Goal: Navigation & Orientation: Find specific page/section

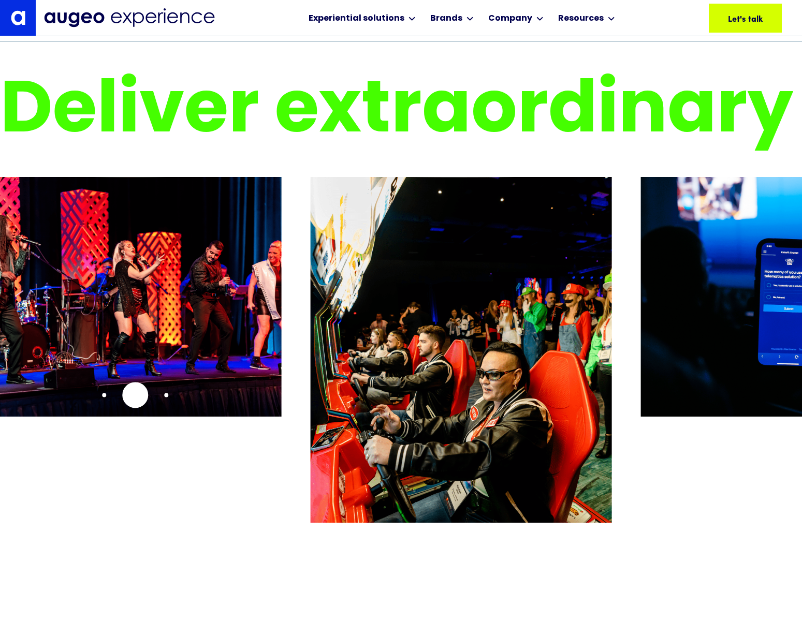
click at [135, 395] on img "14 / 26" at bounding box center [130, 297] width 301 height 240
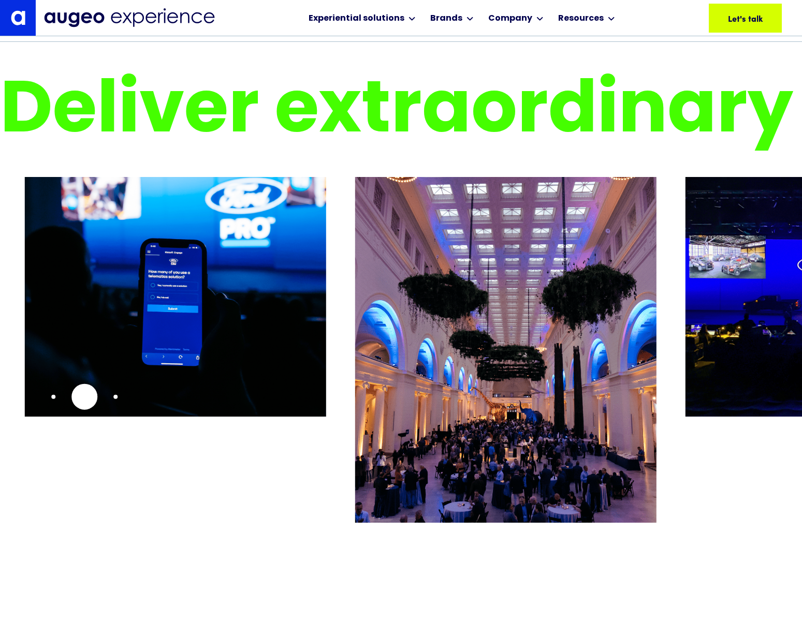
click at [84, 397] on img "16 / 26" at bounding box center [175, 297] width 301 height 240
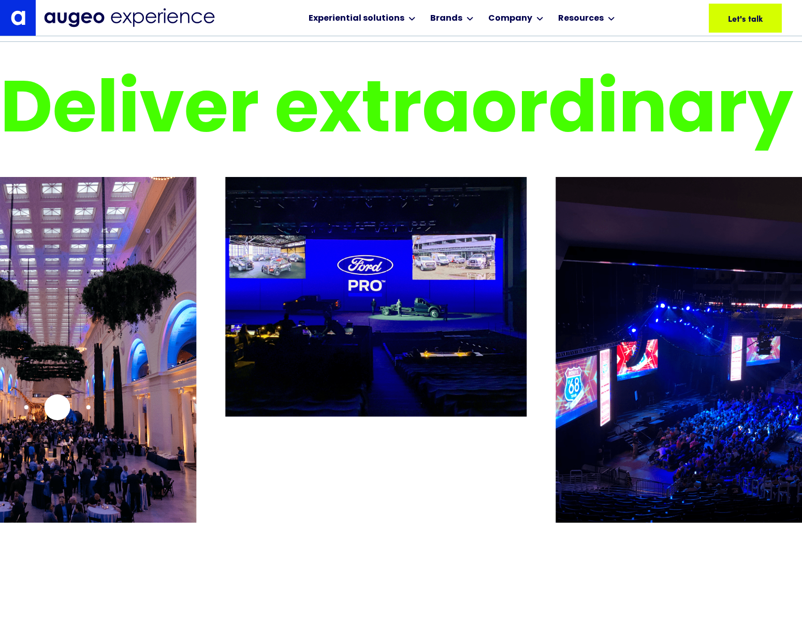
click at [57, 407] on img "17 / 26" at bounding box center [45, 362] width 301 height 370
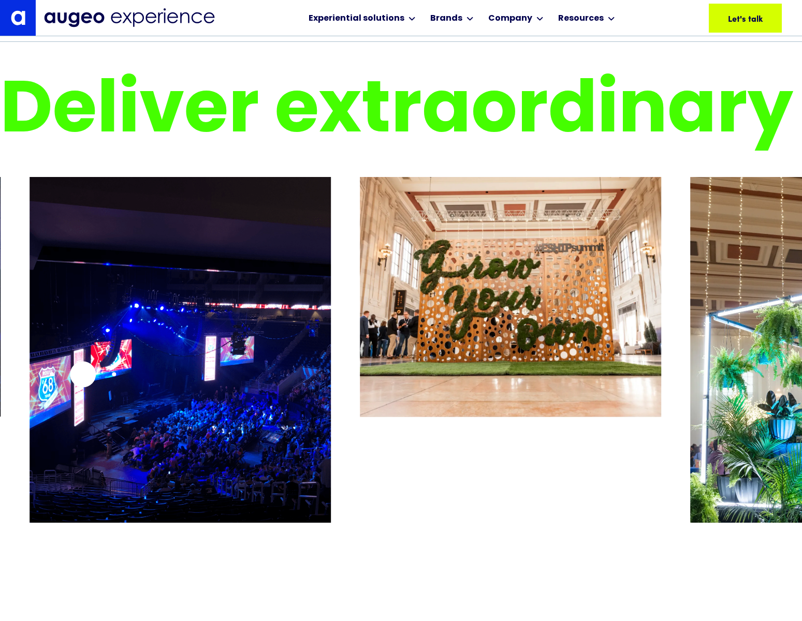
click at [83, 374] on img "19 / 26" at bounding box center [180, 362] width 301 height 370
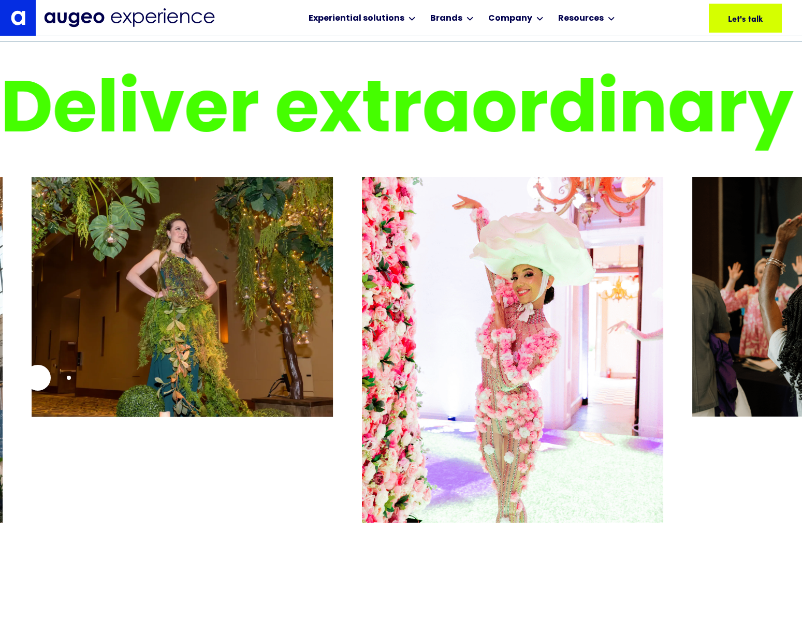
click at [38, 377] on img "22 / 26" at bounding box center [182, 297] width 301 height 240
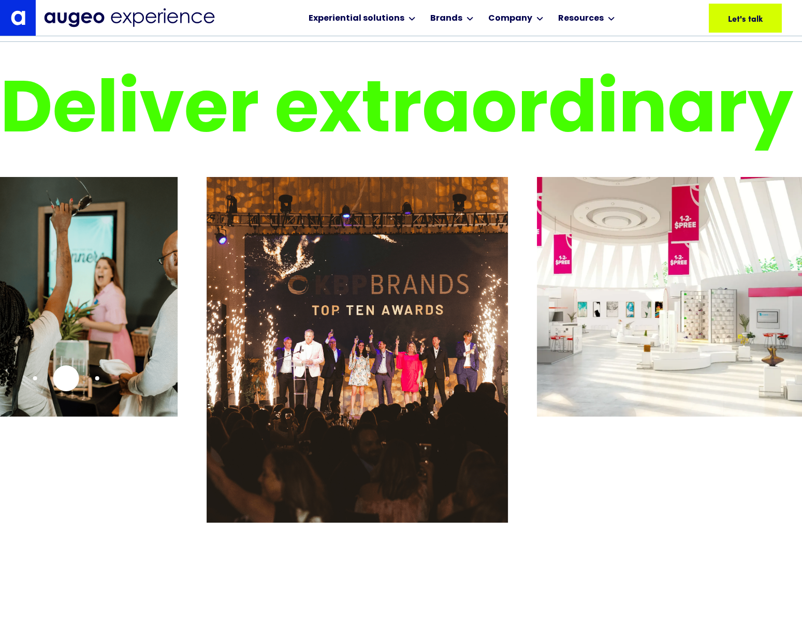
click at [66, 378] on img "24 / 26" at bounding box center [27, 297] width 301 height 240
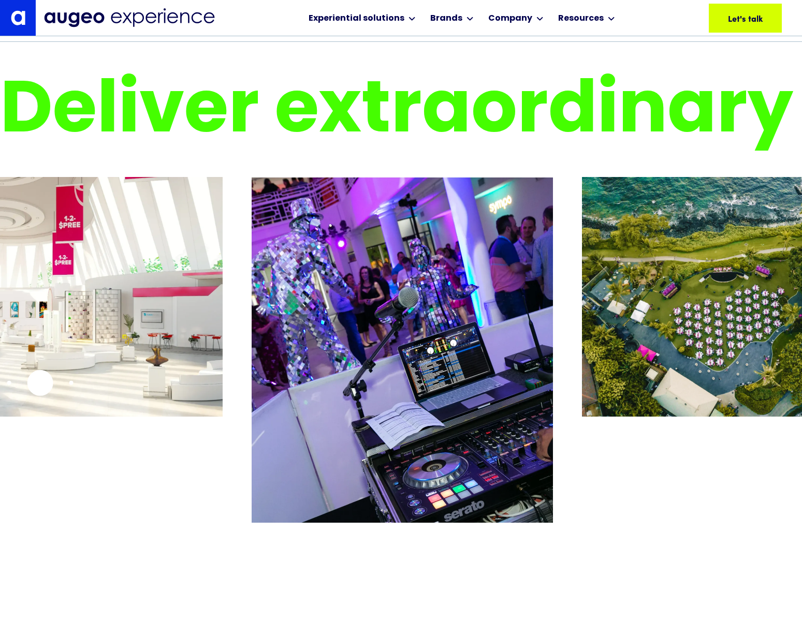
click at [40, 383] on img "26 / 26" at bounding box center [71, 297] width 301 height 240
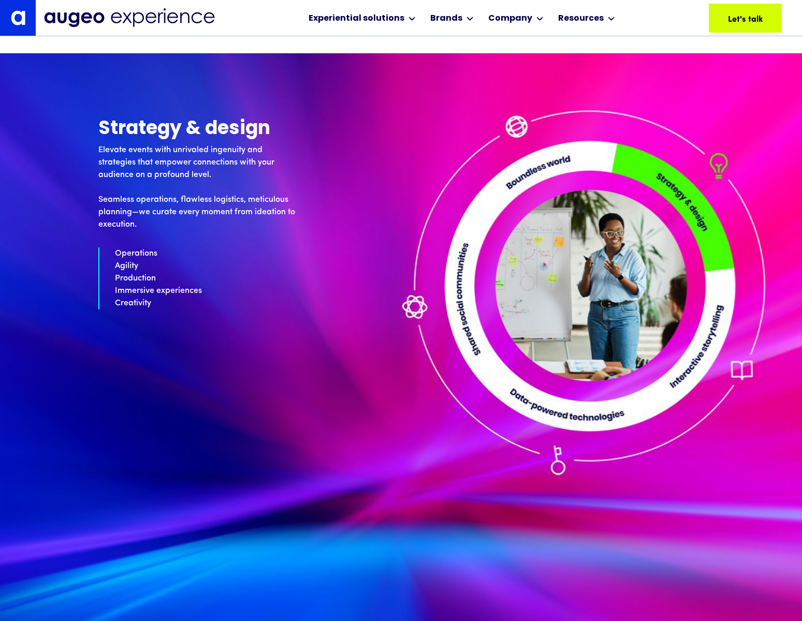
scroll to position [2907, 0]
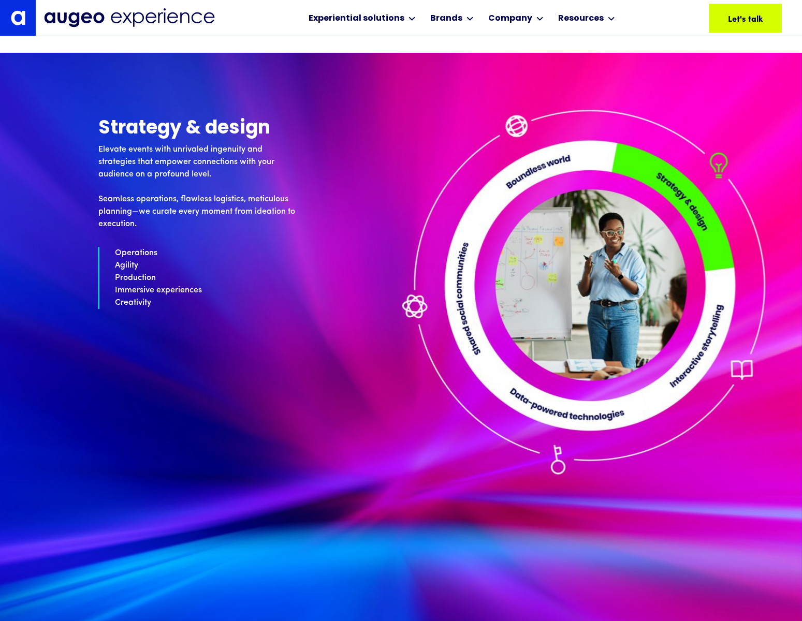
click at [700, 360] on img at bounding box center [401, 363] width 802 height 621
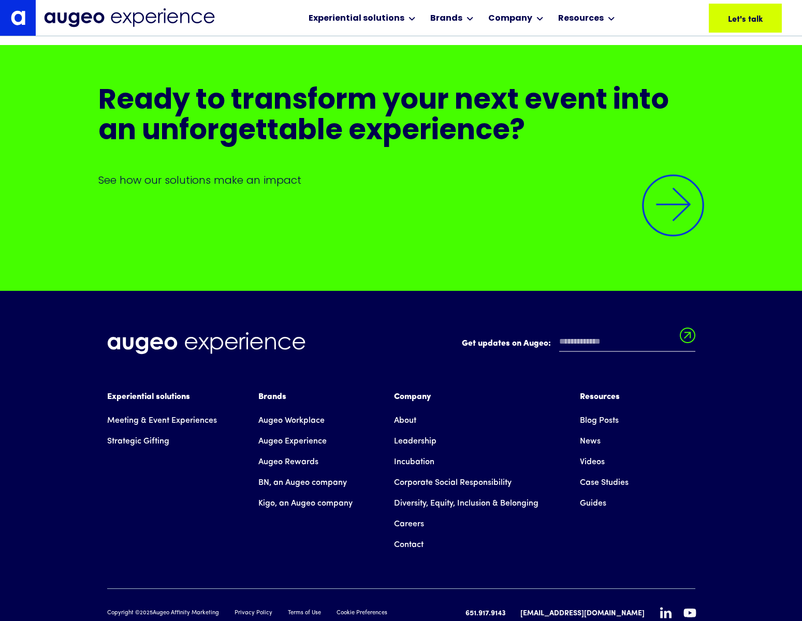
scroll to position [10188, 0]
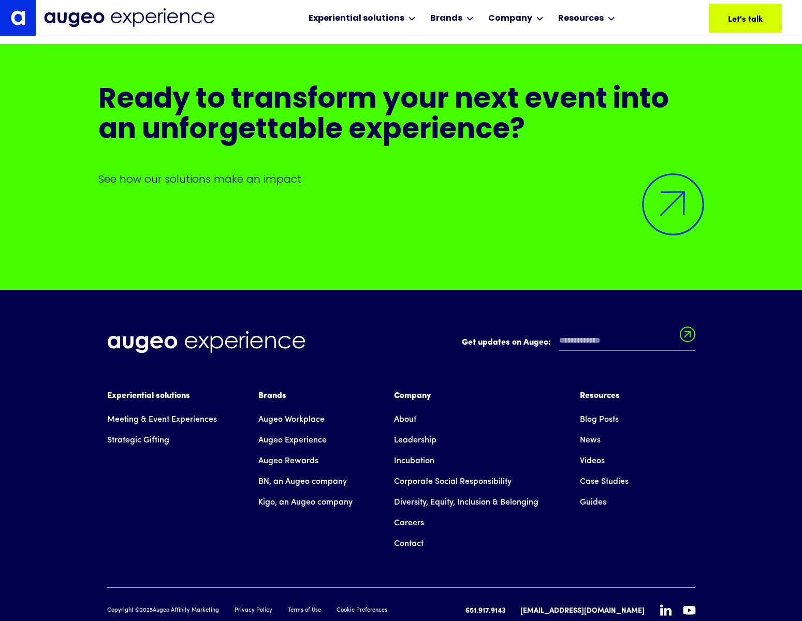
click at [188, 428] on link "Meeting & Event Experiences" at bounding box center [162, 419] width 110 height 21
